Goal: Information Seeking & Learning: Learn about a topic

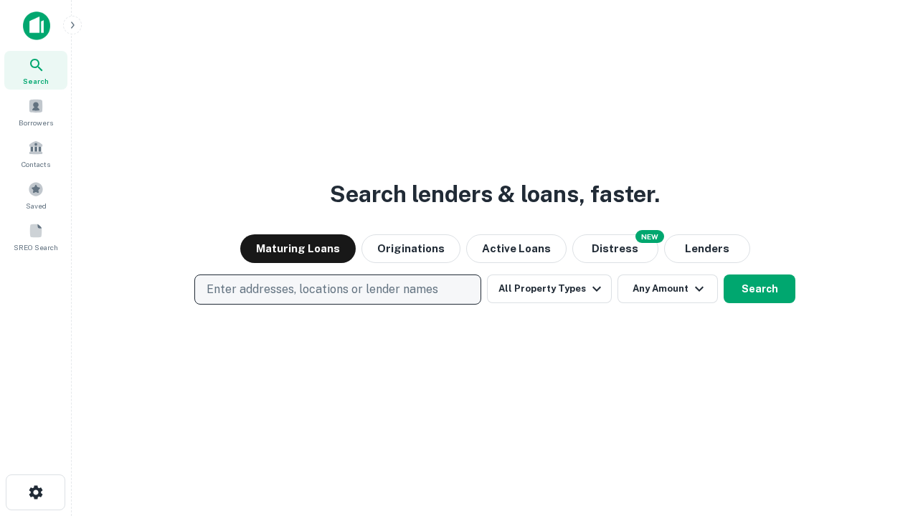
click at [337, 290] on p "Enter addresses, locations or lender names" at bounding box center [323, 289] width 232 height 17
type input "**********"
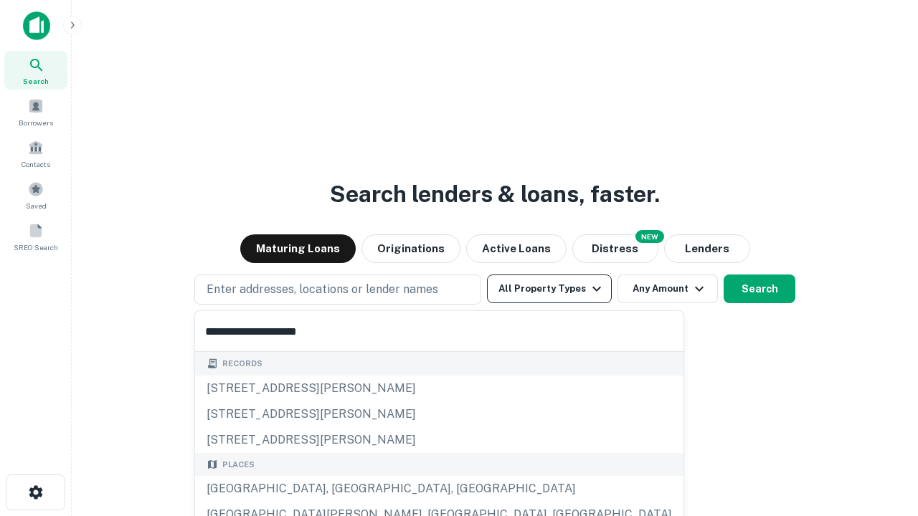
click at [343, 489] on div "[GEOGRAPHIC_DATA], [GEOGRAPHIC_DATA], [GEOGRAPHIC_DATA]" at bounding box center [439, 489] width 488 height 26
click at [549, 289] on button "All Property Types" at bounding box center [549, 289] width 125 height 29
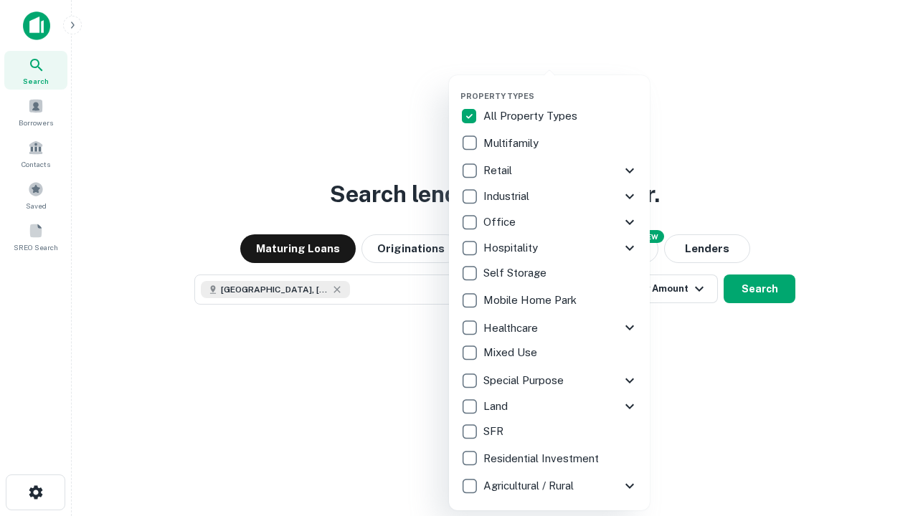
click at [561, 87] on button "button" at bounding box center [560, 87] width 201 height 1
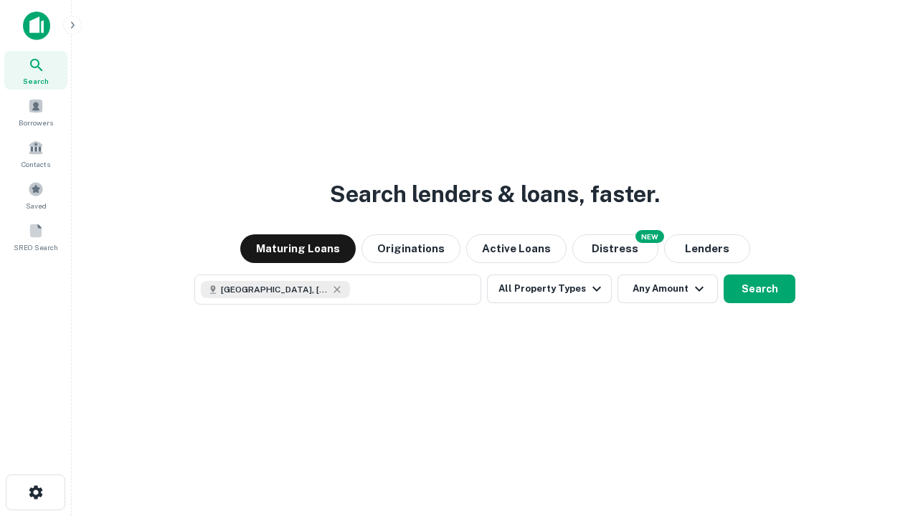
scroll to position [23, 0]
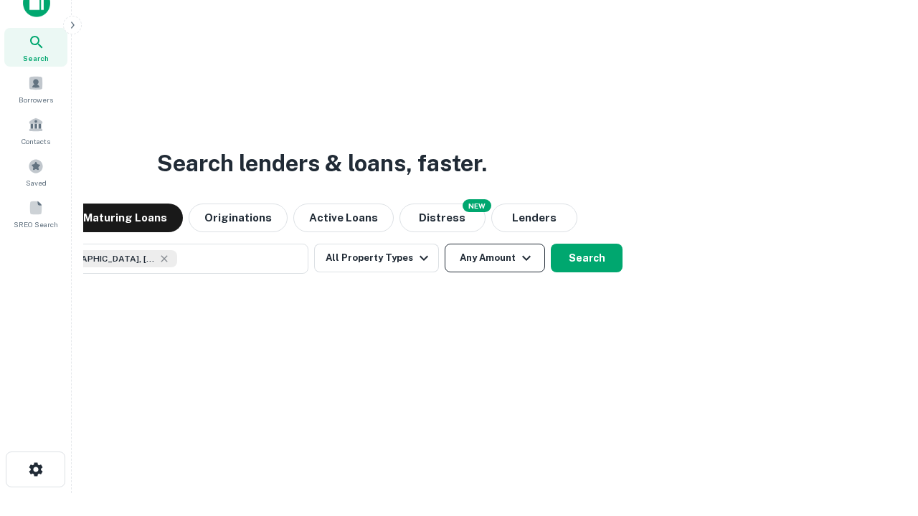
click at [445, 244] on button "Any Amount" at bounding box center [495, 258] width 100 height 29
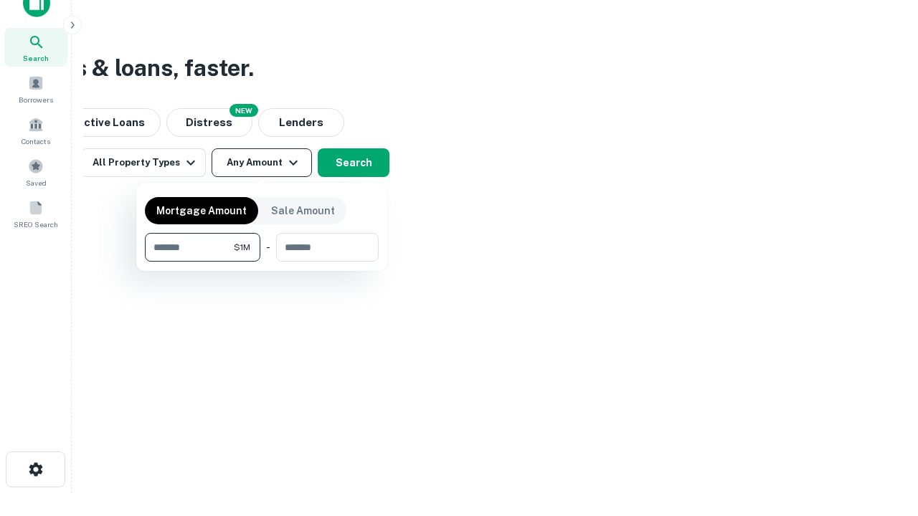
type input "*******"
click at [262, 262] on button "button" at bounding box center [262, 262] width 234 height 1
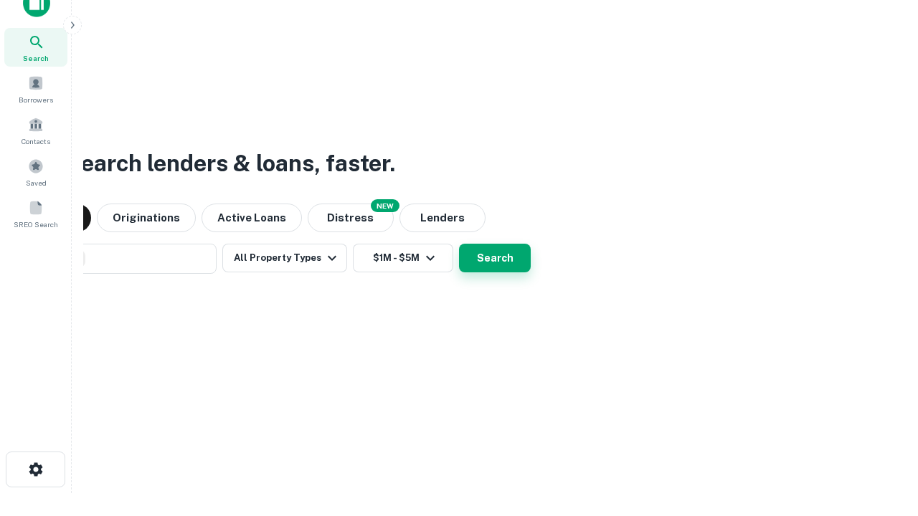
click at [459, 244] on button "Search" at bounding box center [495, 258] width 72 height 29
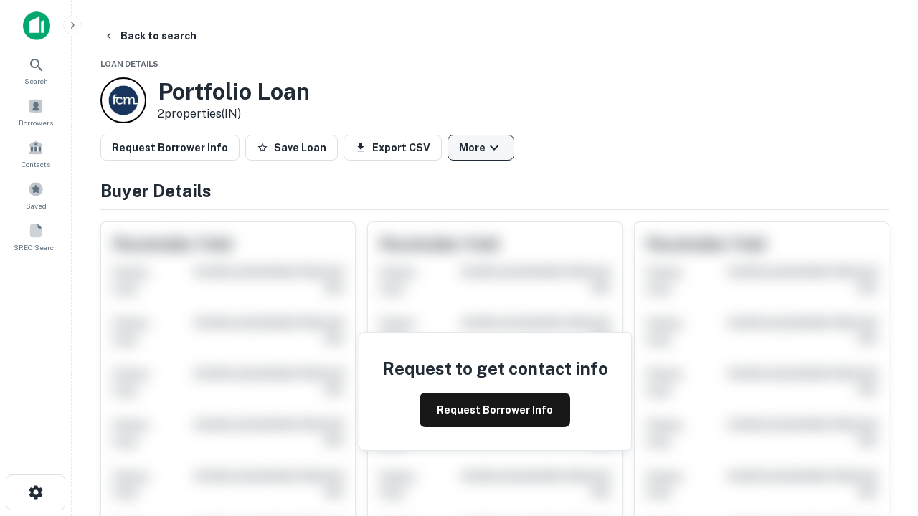
click at [481, 148] on button "More" at bounding box center [481, 148] width 67 height 26
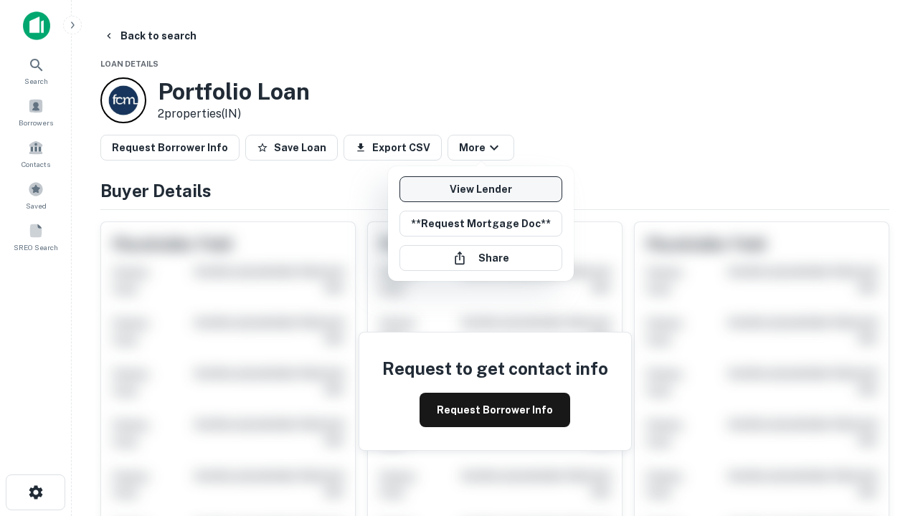
click at [481, 189] on link "View Lender" at bounding box center [480, 189] width 163 height 26
